Goal: Information Seeking & Learning: Learn about a topic

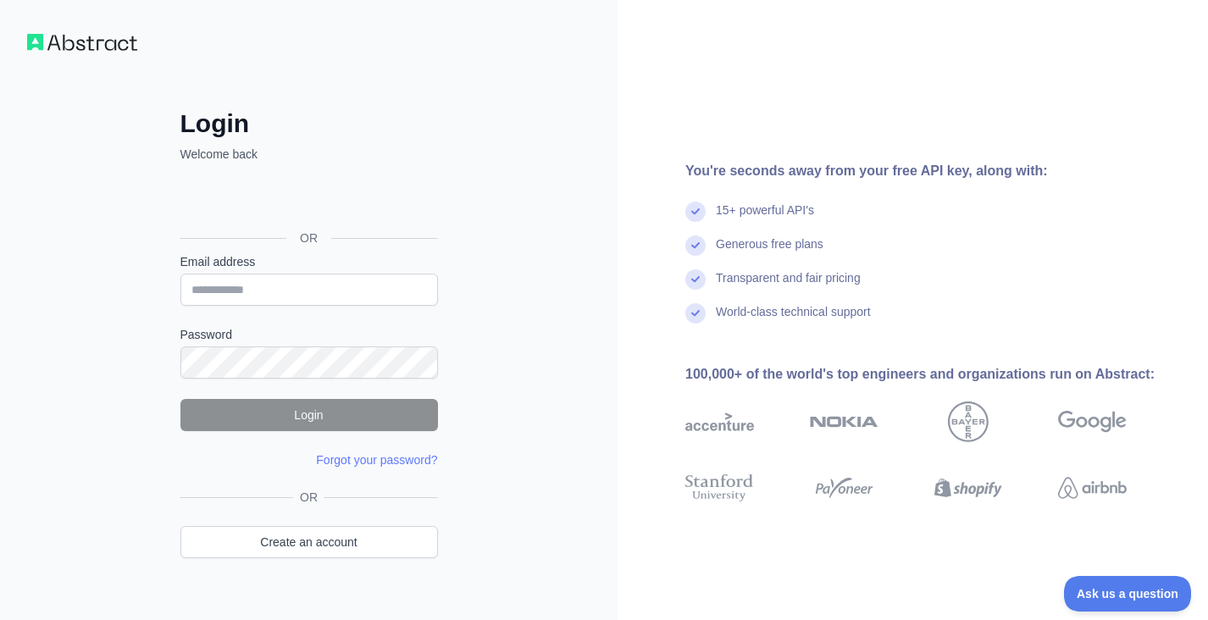
click at [308, 518] on div "OR Create an account" at bounding box center [308, 534] width 257 height 91
click at [307, 546] on link "Create an account" at bounding box center [308, 542] width 257 height 32
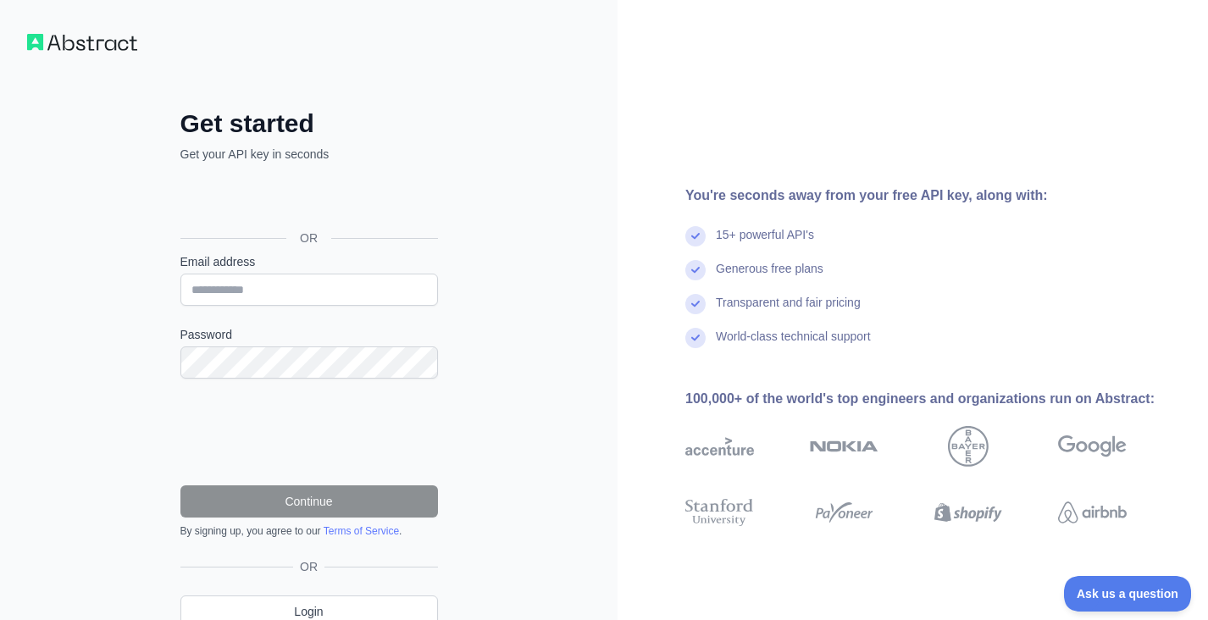
click at [317, 196] on div "Sign in with Google. Opens in new tab" at bounding box center [307, 199] width 254 height 37
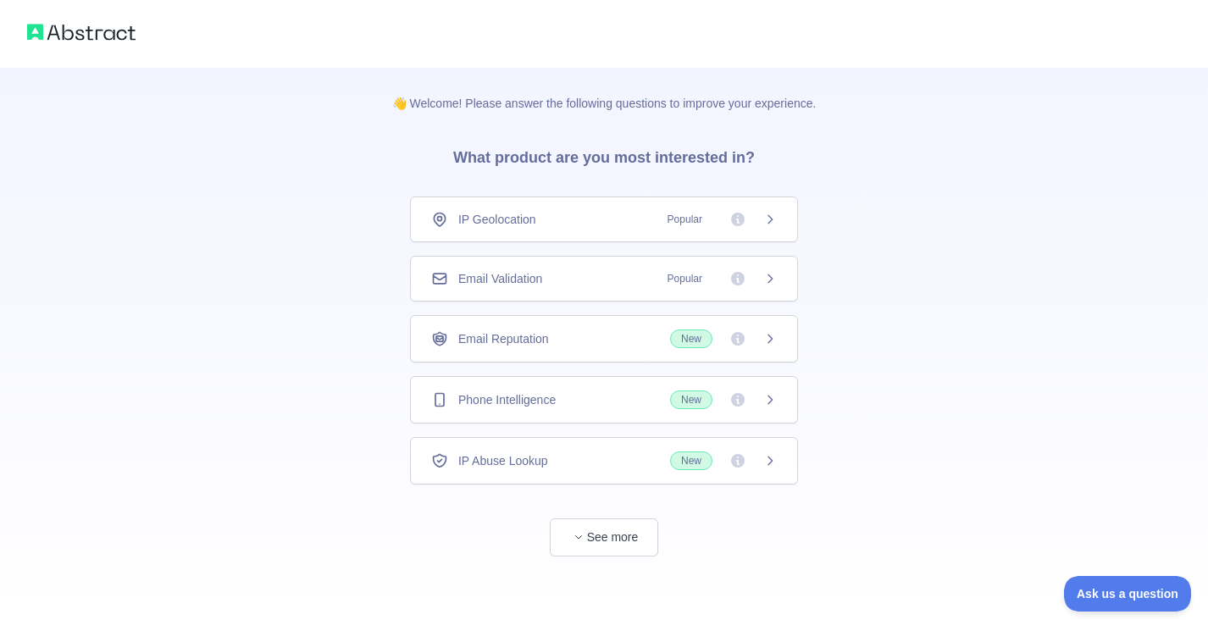
click at [767, 401] on icon at bounding box center [770, 400] width 14 height 14
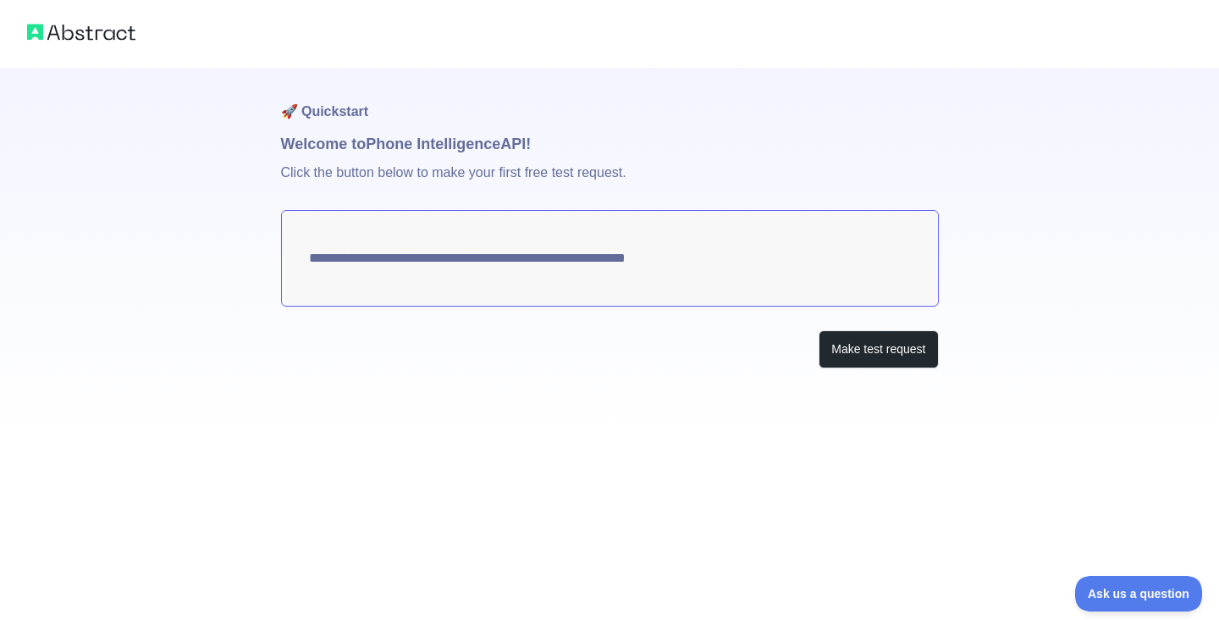
click at [504, 258] on textarea "**********" at bounding box center [610, 258] width 658 height 97
click at [831, 345] on button "Make test request" at bounding box center [878, 349] width 119 height 38
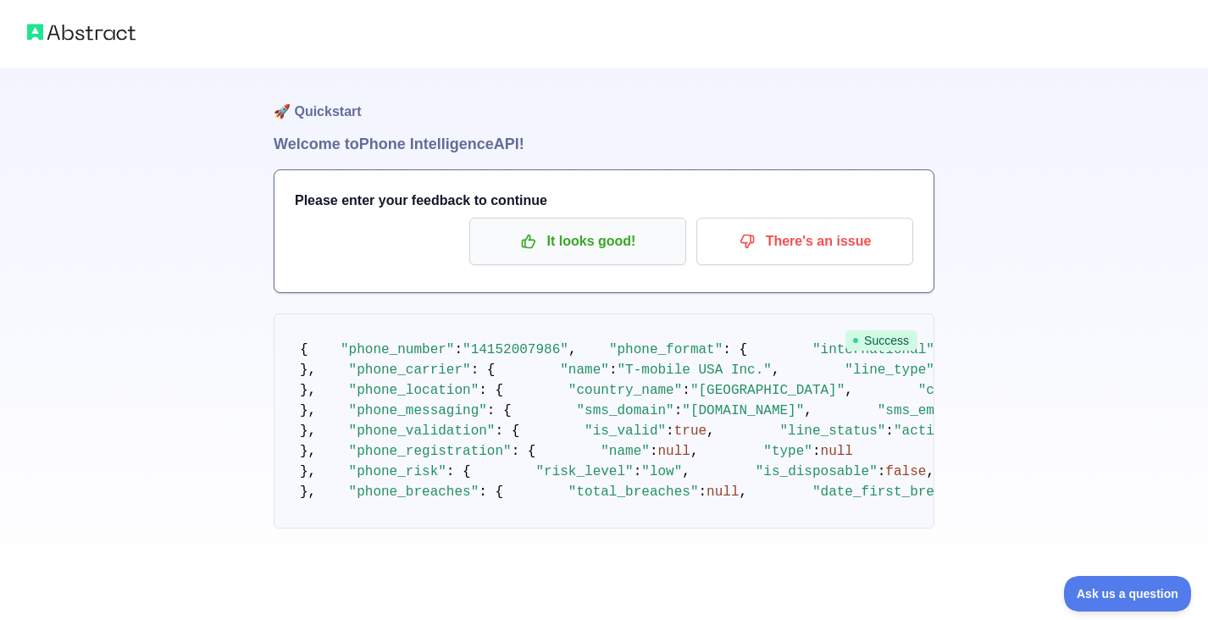
click at [541, 239] on p "It looks good!" at bounding box center [577, 241] width 191 height 29
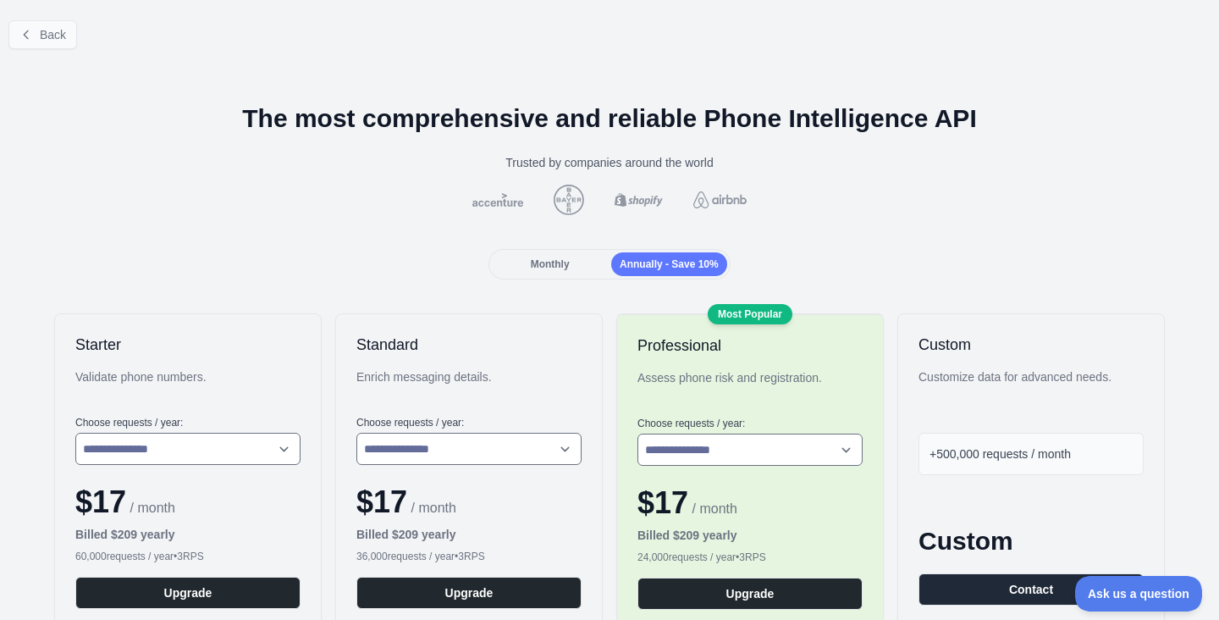
click at [20, 36] on icon at bounding box center [26, 35] width 14 height 14
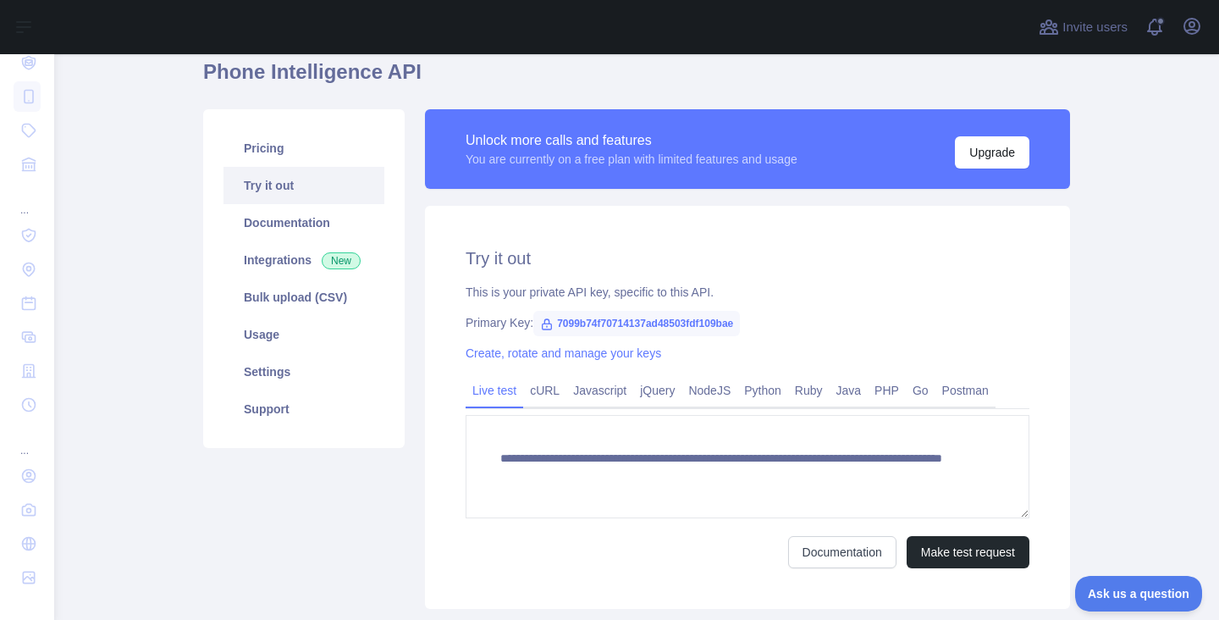
scroll to position [59, 0]
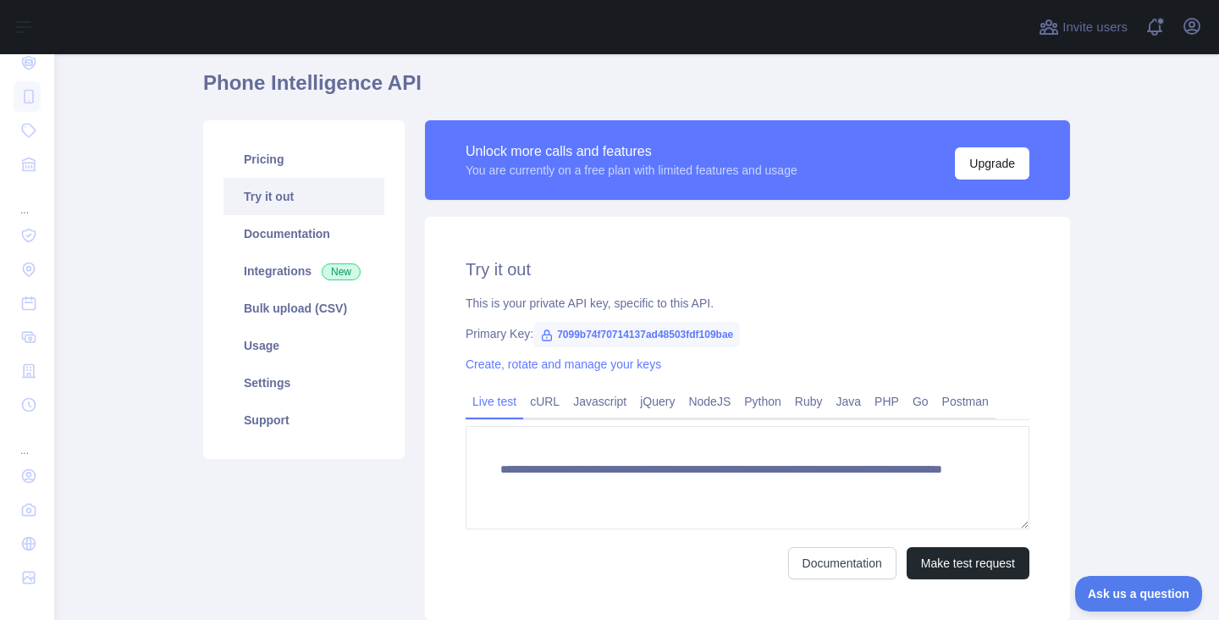
click at [553, 333] on span "7099b74f70714137ad48503fdf109bae" at bounding box center [636, 334] width 207 height 25
click at [554, 334] on span "7099b74f70714137ad48503fdf109bae" at bounding box center [636, 334] width 207 height 25
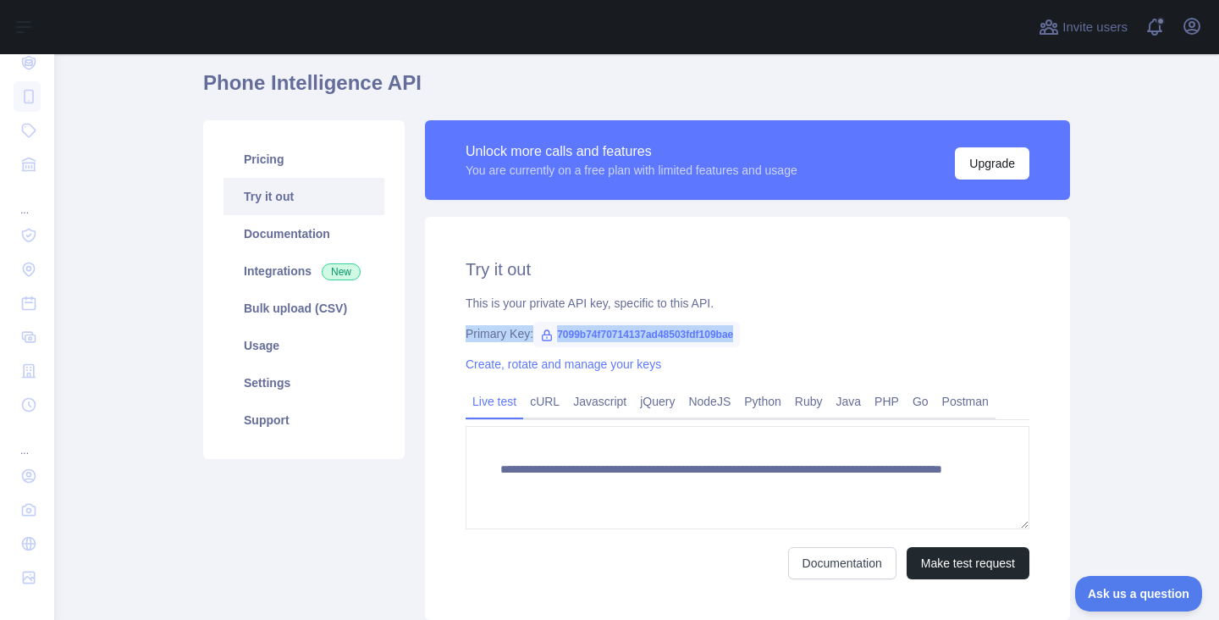
click at [554, 334] on span "7099b74f70714137ad48503fdf109bae" at bounding box center [636, 334] width 207 height 25
click at [562, 335] on span "7099b74f70714137ad48503fdf109bae" at bounding box center [636, 334] width 207 height 25
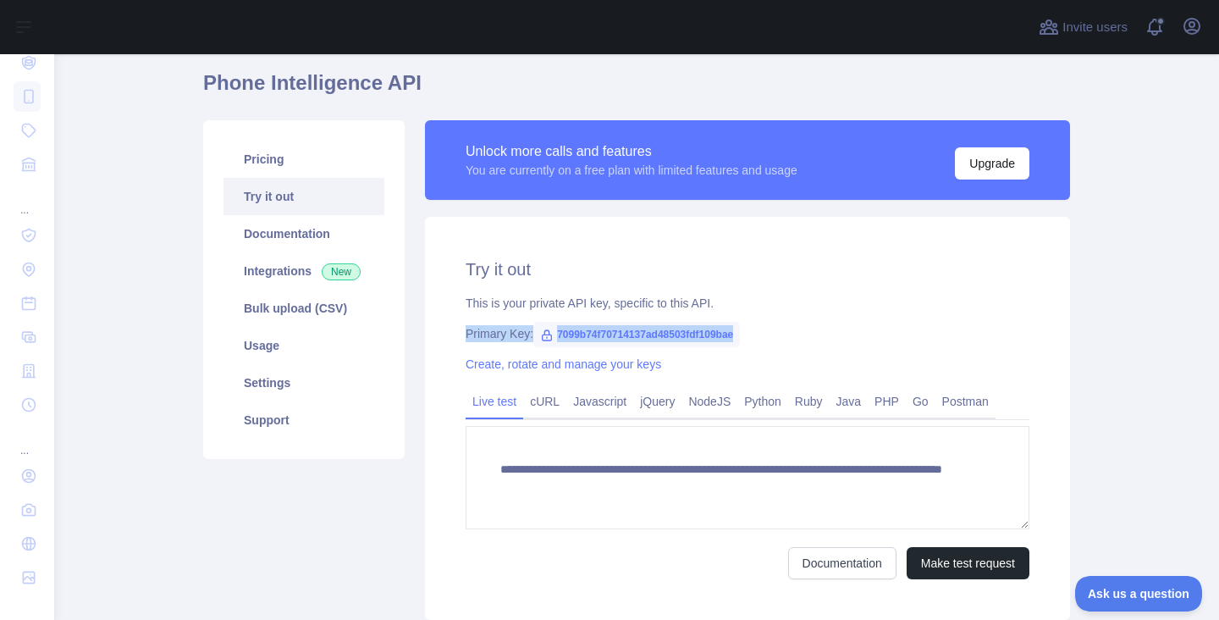
click at [562, 335] on span "7099b74f70714137ad48503fdf109bae" at bounding box center [636, 334] width 207 height 25
click at [557, 334] on span "7099b74f70714137ad48503fdf109bae" at bounding box center [636, 334] width 207 height 25
click at [537, 326] on span "7099b74f70714137ad48503fdf109bae" at bounding box center [636, 334] width 207 height 25
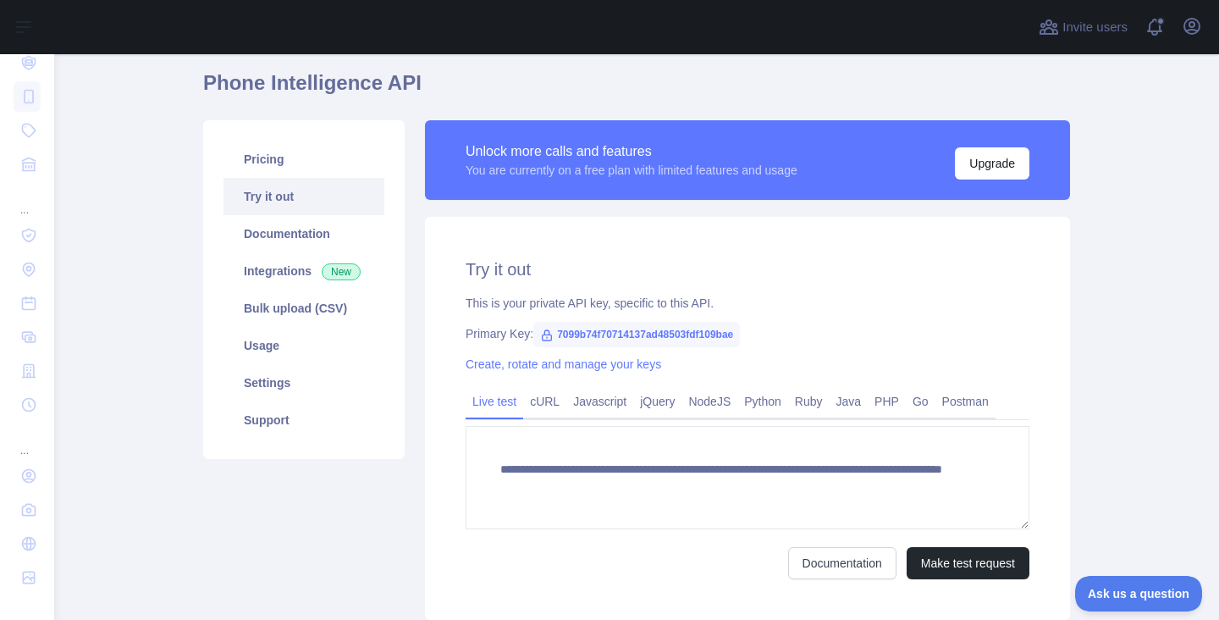
click at [561, 332] on span "7099b74f70714137ad48503fdf109bae" at bounding box center [636, 334] width 207 height 25
copy span "7099b74f70714137ad48503fdf109bae"
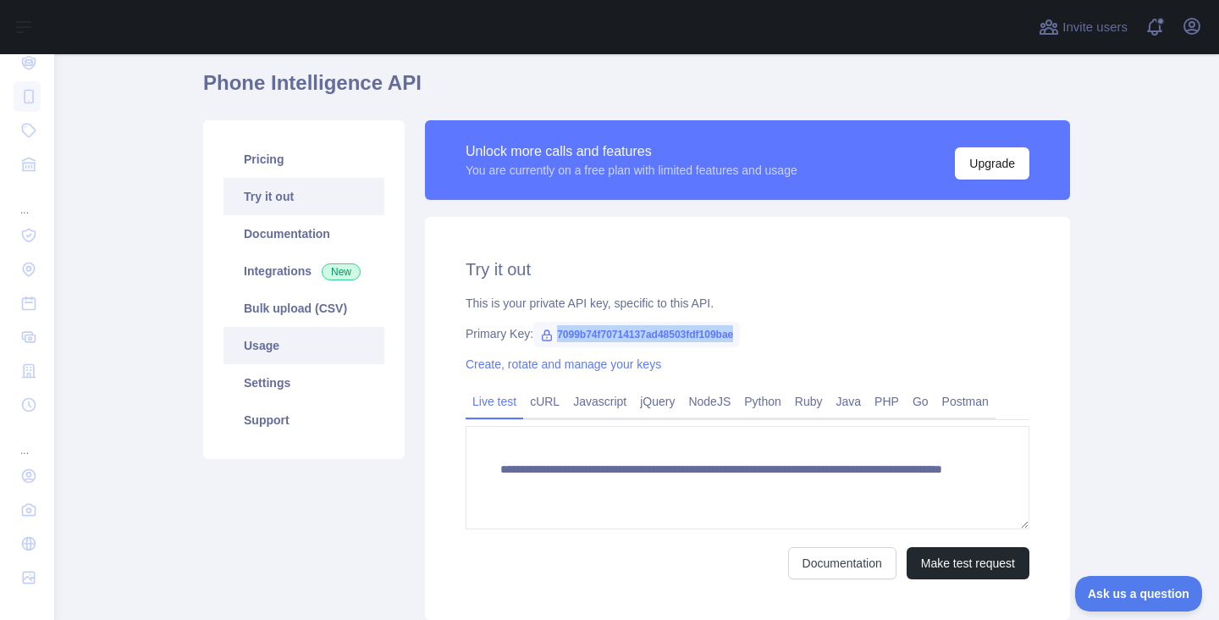
click at [290, 357] on link "Usage" at bounding box center [304, 345] width 161 height 37
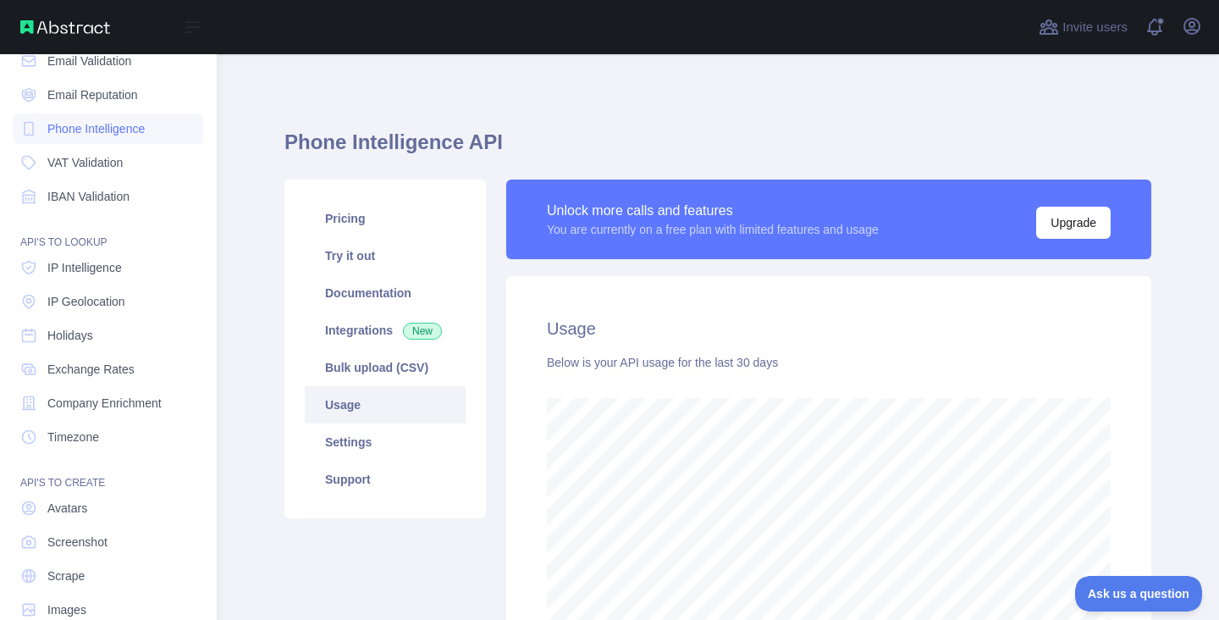
scroll to position [566, 991]
click at [52, 575] on span "Scrape" at bounding box center [65, 575] width 37 height 17
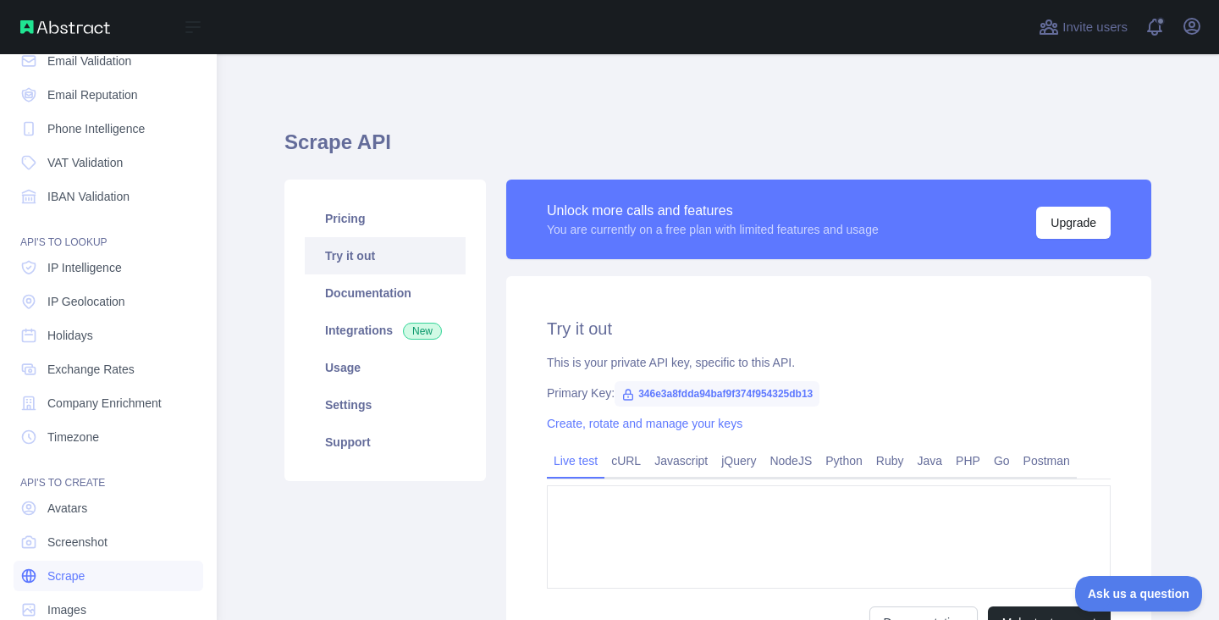
type textarea "**********"
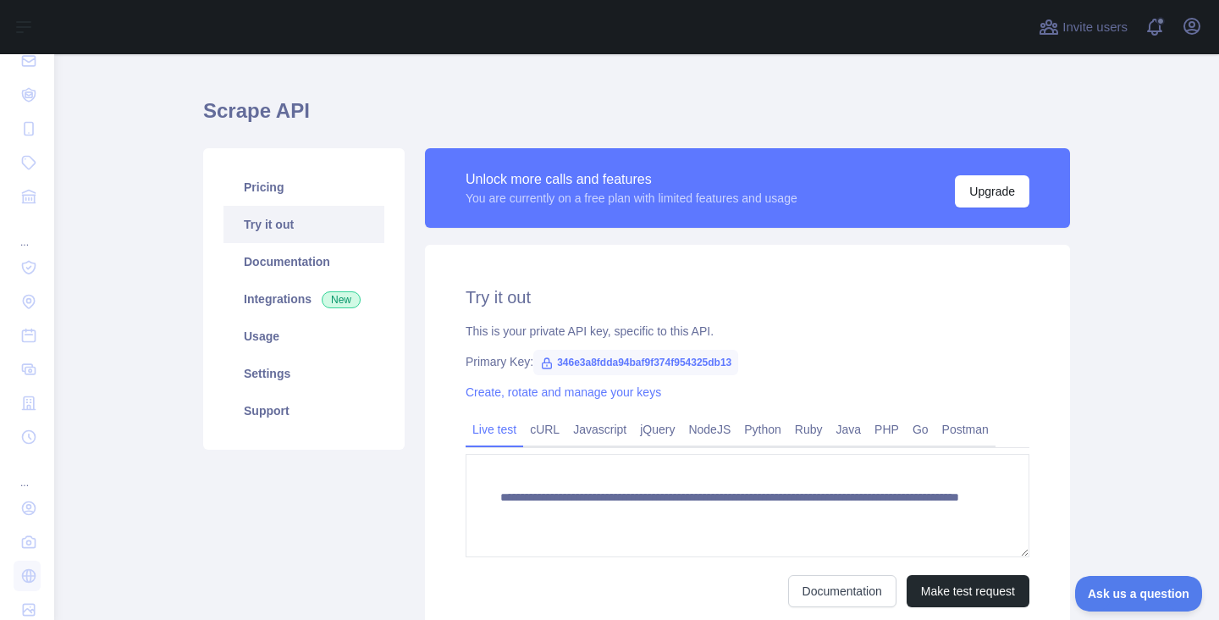
scroll to position [47, 0]
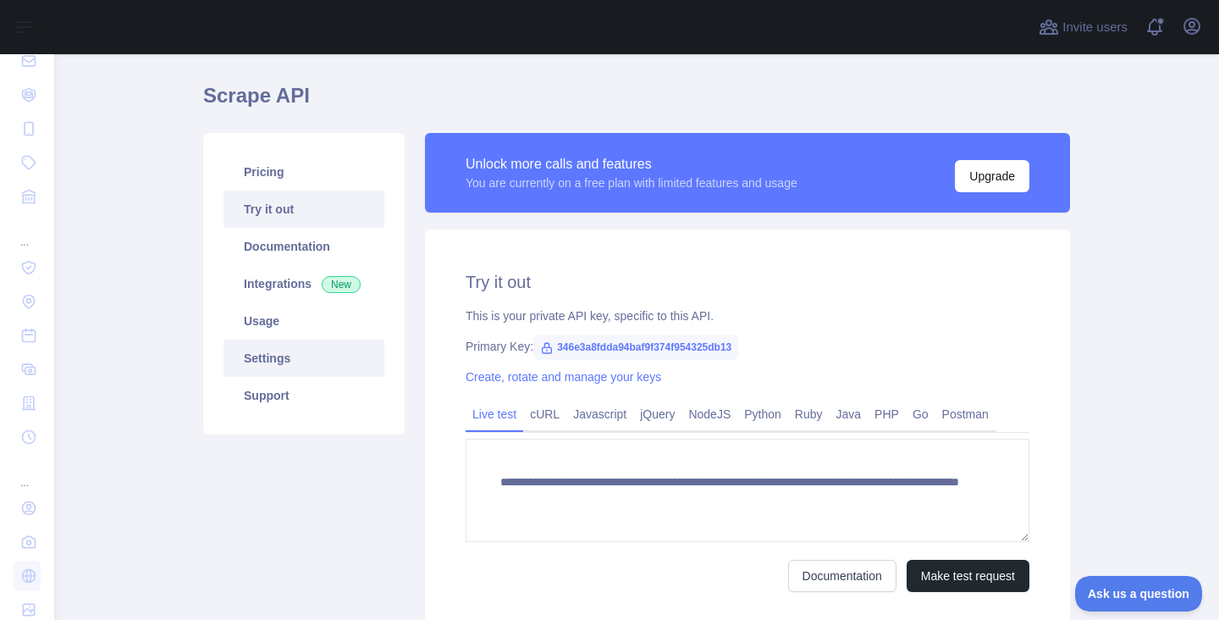
click at [270, 352] on link "Settings" at bounding box center [304, 358] width 161 height 37
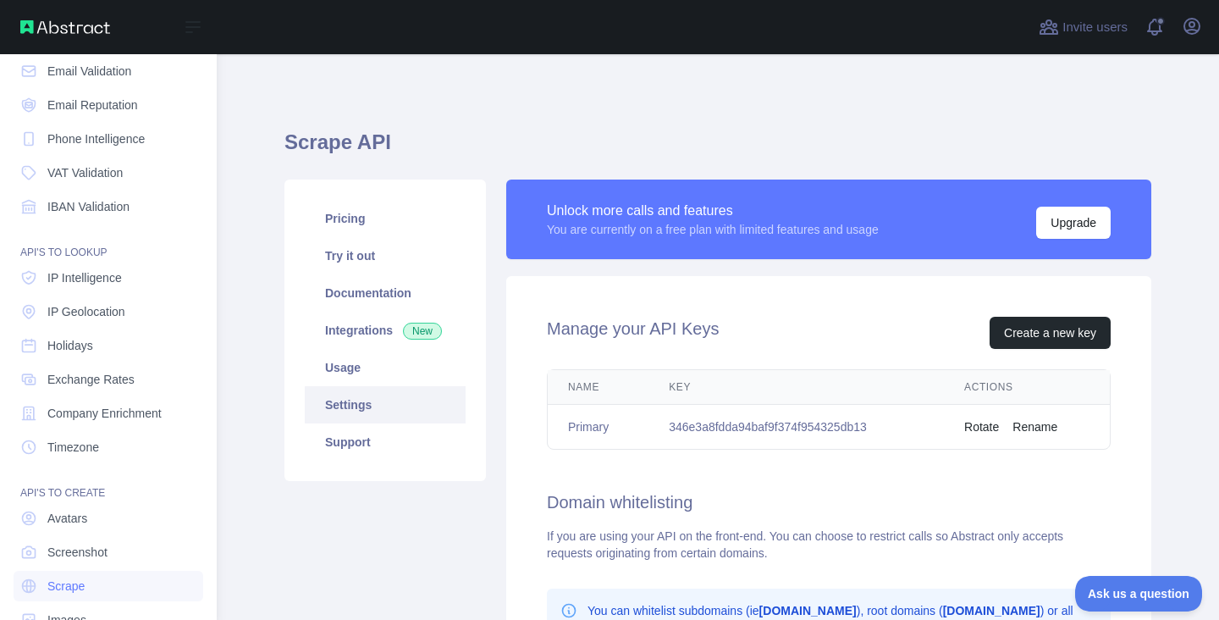
scroll to position [93, 0]
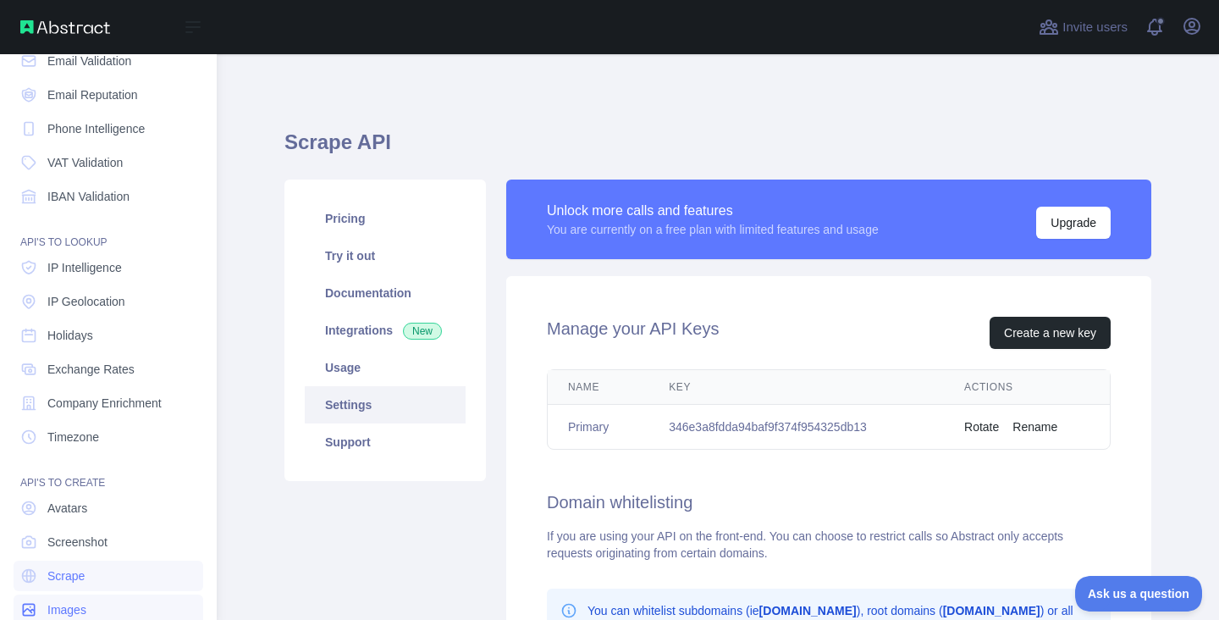
click at [53, 604] on span "Images" at bounding box center [66, 609] width 39 height 17
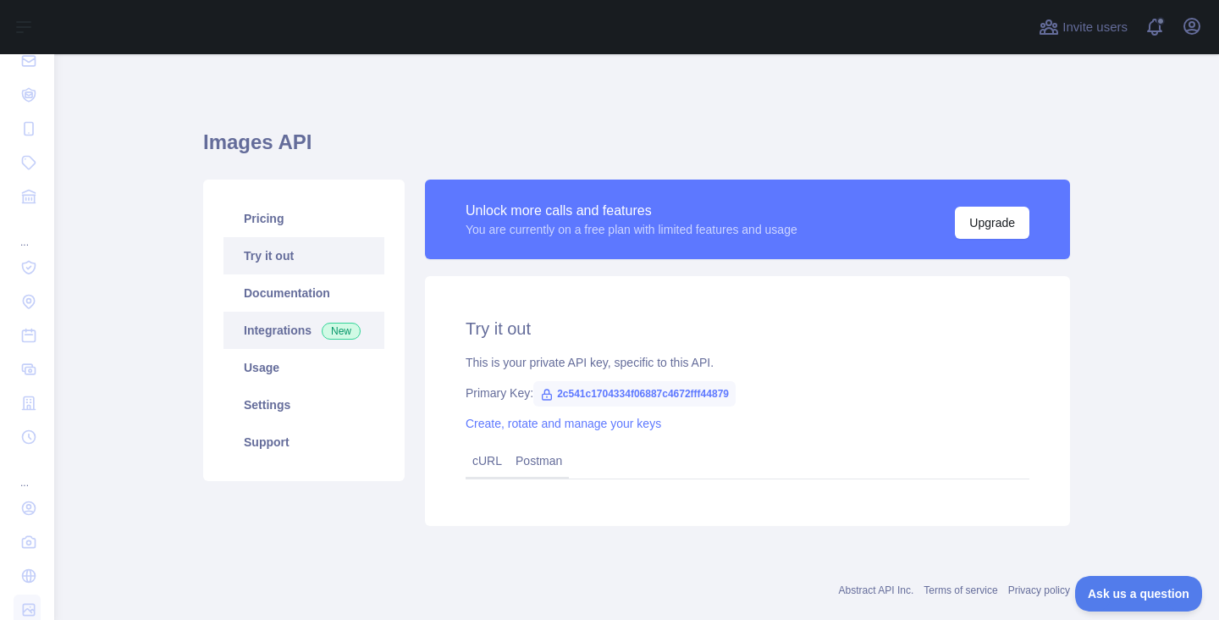
click at [277, 325] on link "Integrations New" at bounding box center [304, 330] width 161 height 37
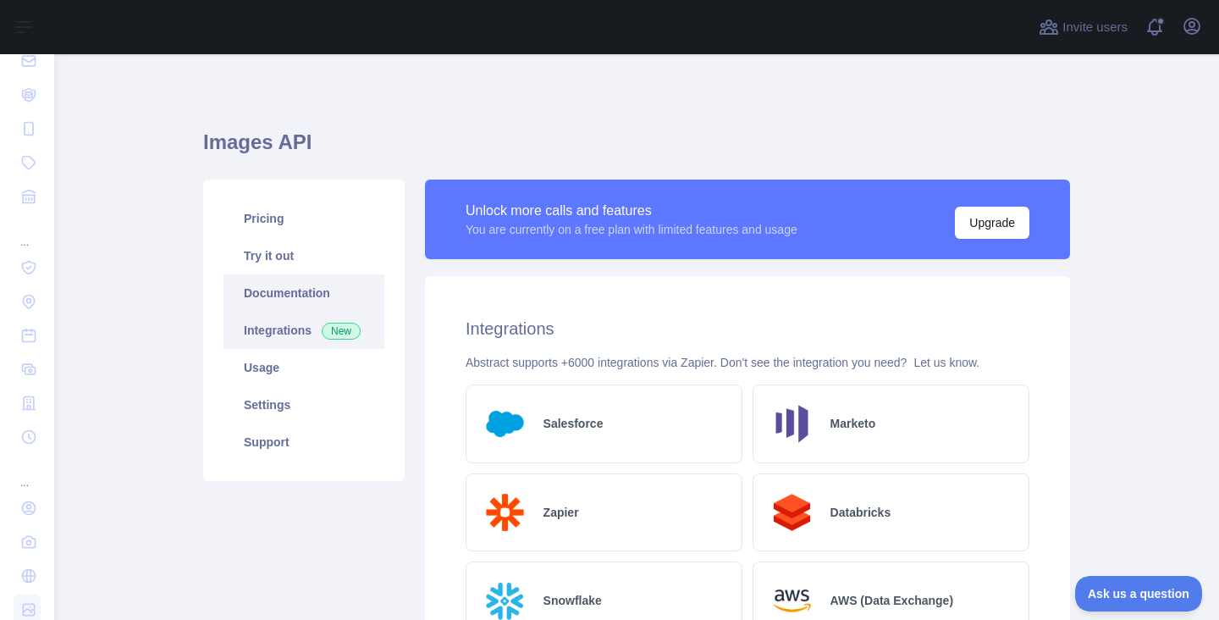
click at [273, 291] on link "Documentation" at bounding box center [304, 292] width 161 height 37
